Goal: Transaction & Acquisition: Purchase product/service

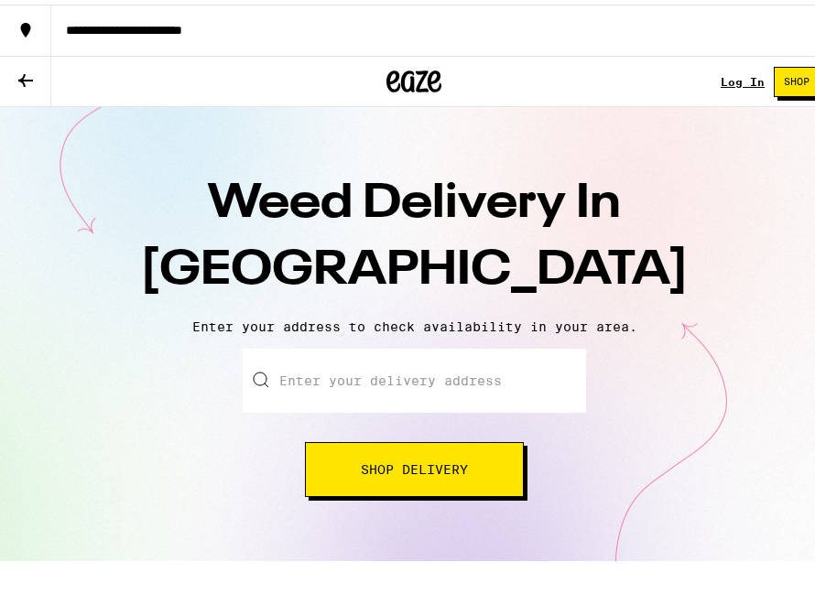
click at [381, 376] on input "Enter your delivery address" at bounding box center [414, 376] width 343 height 64
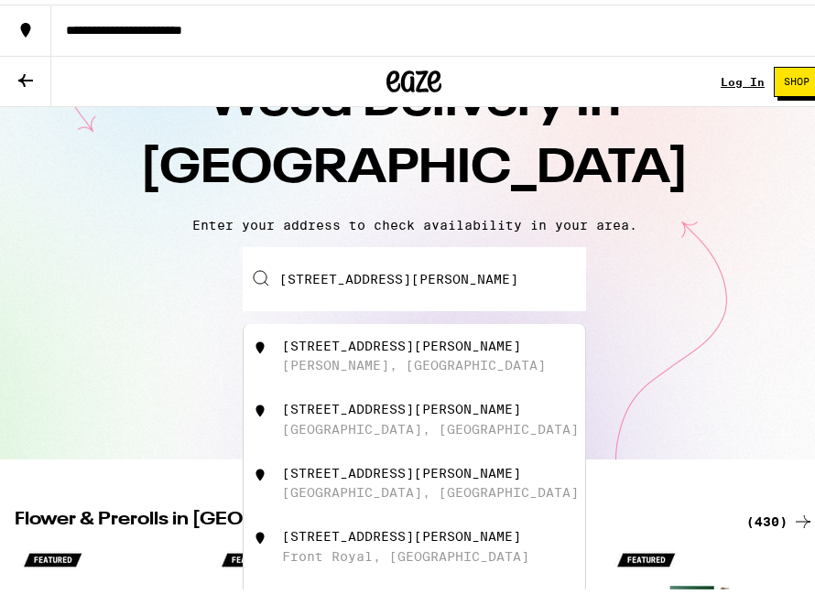
scroll to position [92, 0]
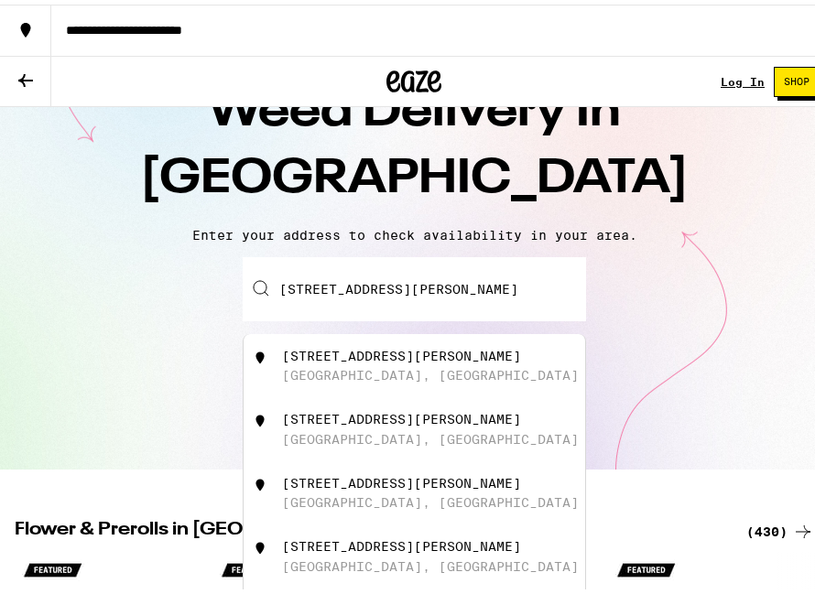
click at [383, 385] on div "[STREET_ADDRESS][PERSON_NAME]" at bounding box center [414, 362] width 341 height 64
type input "[STREET_ADDRESS][PERSON_NAME]"
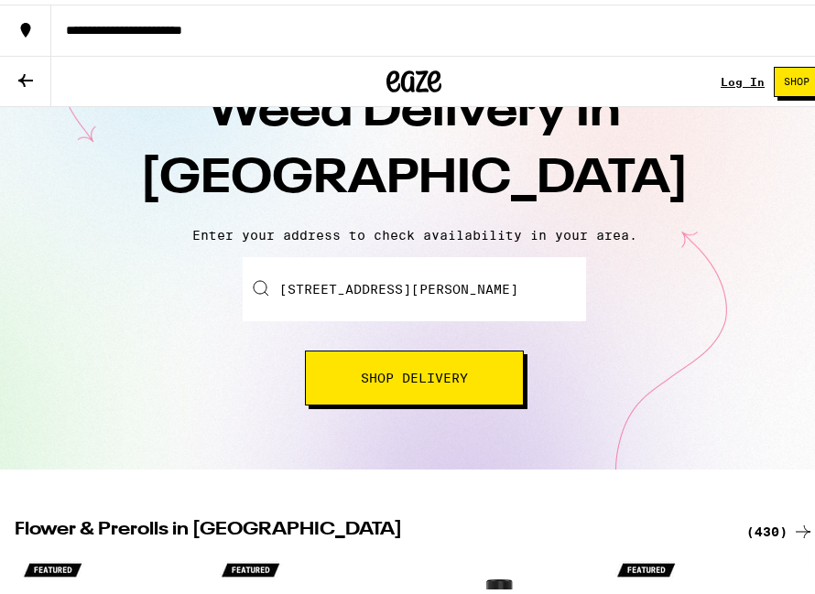
scroll to position [143, 0]
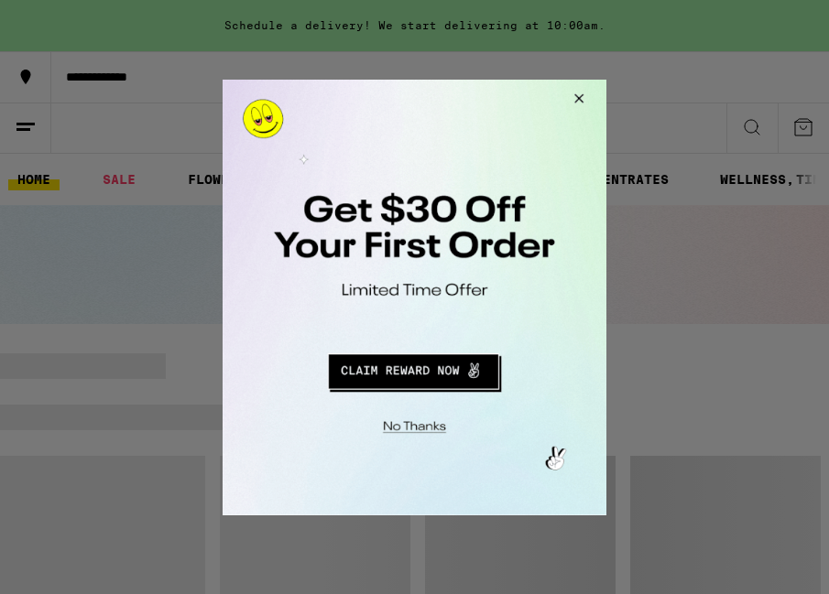
click at [576, 102] on button "Close Modal" at bounding box center [575, 101] width 49 height 44
